Goal: Task Accomplishment & Management: Use online tool/utility

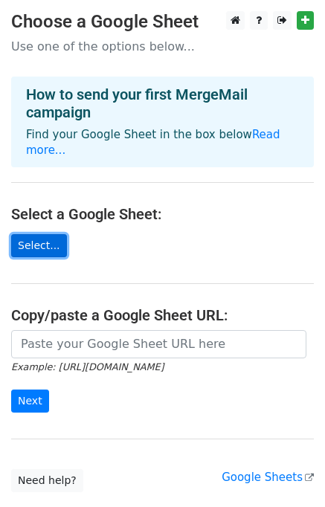
click at [42, 234] on link "Select..." at bounding box center [39, 245] width 56 height 23
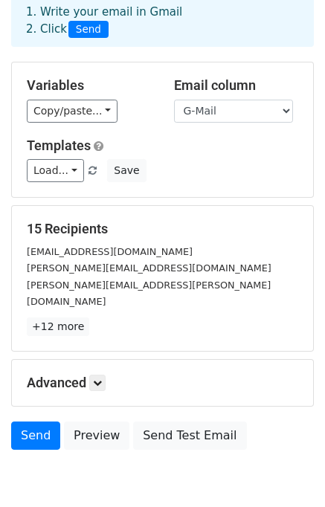
scroll to position [76, 0]
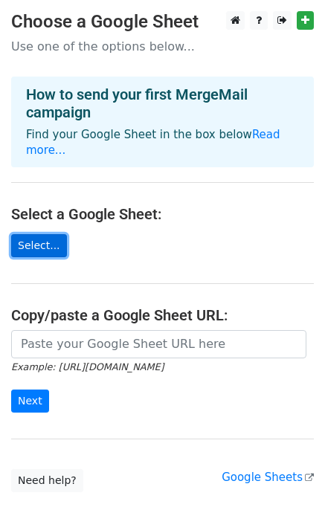
click at [40, 234] on link "Select..." at bounding box center [39, 245] width 56 height 23
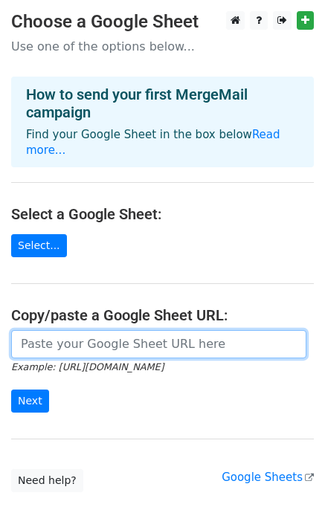
click at [42, 331] on input "url" at bounding box center [158, 344] width 295 height 28
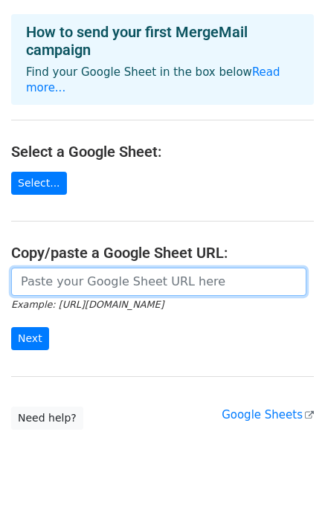
scroll to position [86, 0]
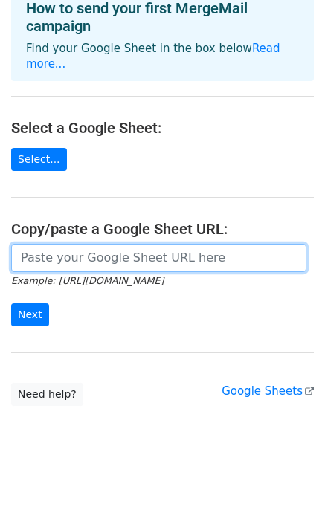
click at [163, 247] on input "url" at bounding box center [158, 258] width 295 height 28
click at [93, 244] on input "url" at bounding box center [158, 258] width 295 height 28
paste input "https://docs.google.com/spreadsheets/d/1y8IkvMzMGX2N9lNmhlySznlNfiI2bNcLUzb0Apv…"
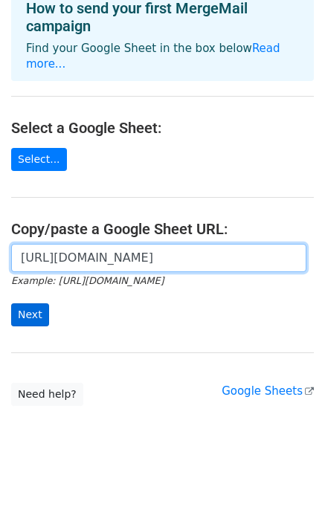
type input "https://docs.google.com/spreadsheets/d/1y8IkvMzMGX2N9lNmhlySznlNfiI2bNcLUzb0Apv…"
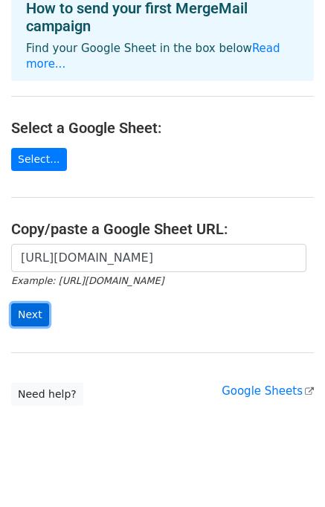
click at [23, 303] on input "Next" at bounding box center [30, 314] width 38 height 23
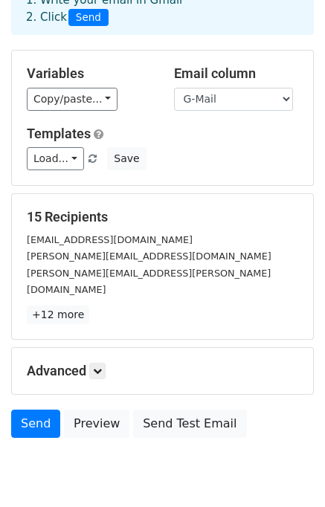
scroll to position [128, 0]
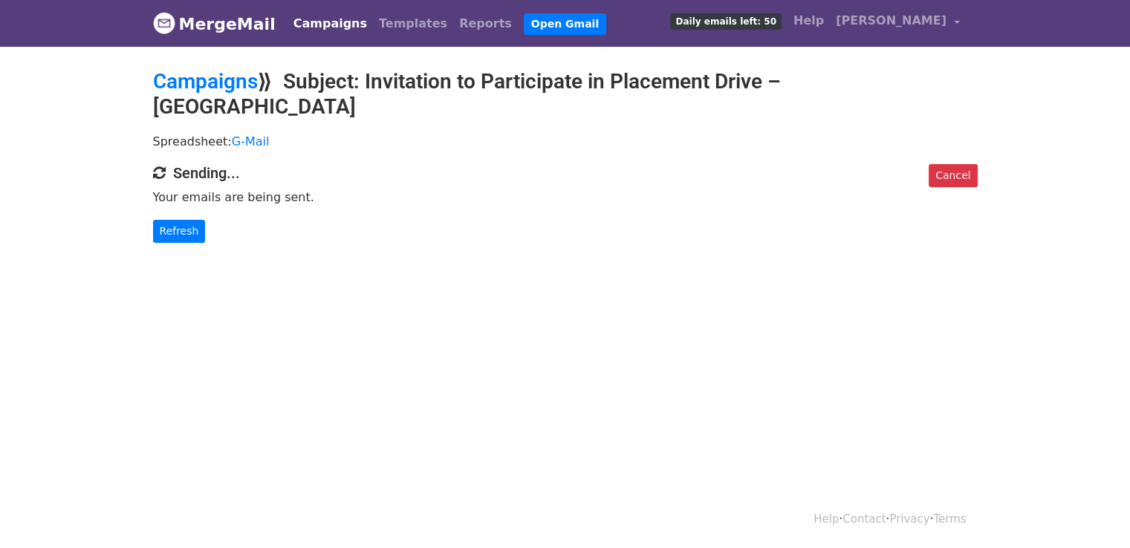
drag, startPoint x: 152, startPoint y: 143, endPoint x: 257, endPoint y: 149, distance: 104.9
click at [257, 164] on h4 "Sending..." at bounding box center [565, 173] width 825 height 18
click at [177, 220] on link "Refresh" at bounding box center [179, 231] width 53 height 23
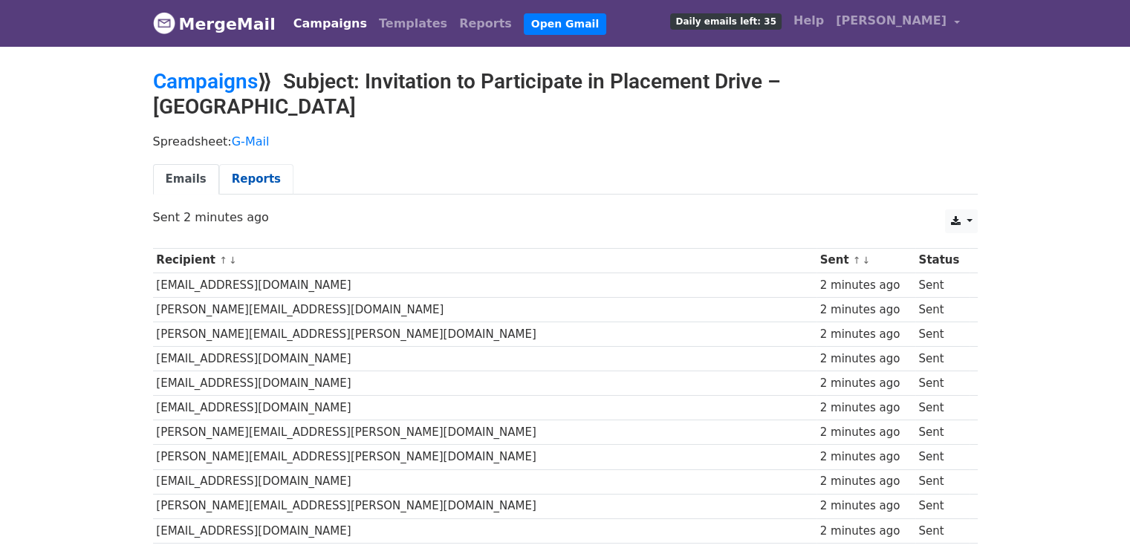
click at [254, 164] on link "Reports" at bounding box center [256, 179] width 74 height 30
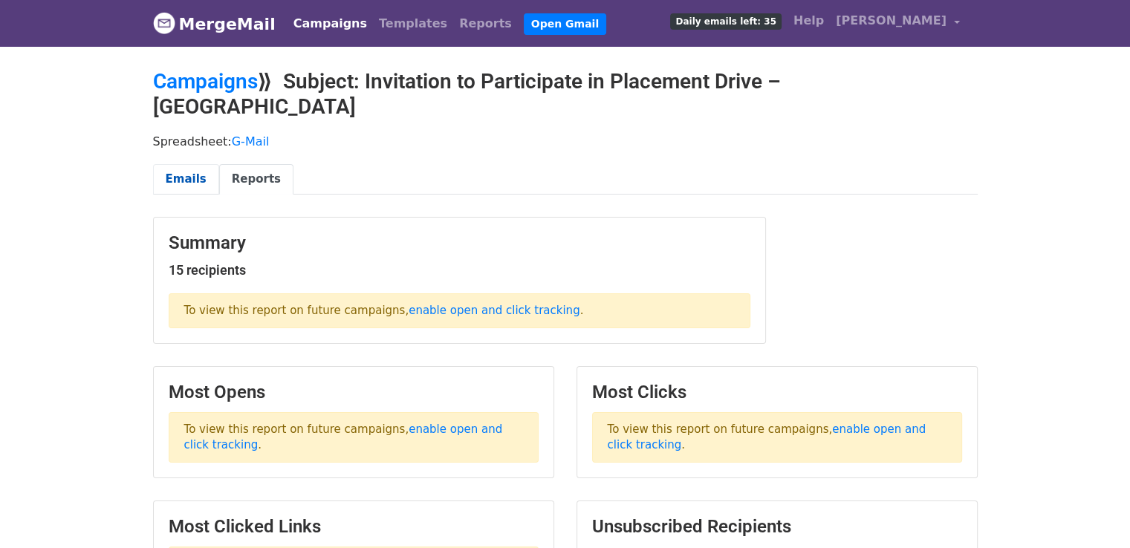
click at [205, 164] on link "Emails" at bounding box center [186, 179] width 66 height 30
